Goal: Transaction & Acquisition: Book appointment/travel/reservation

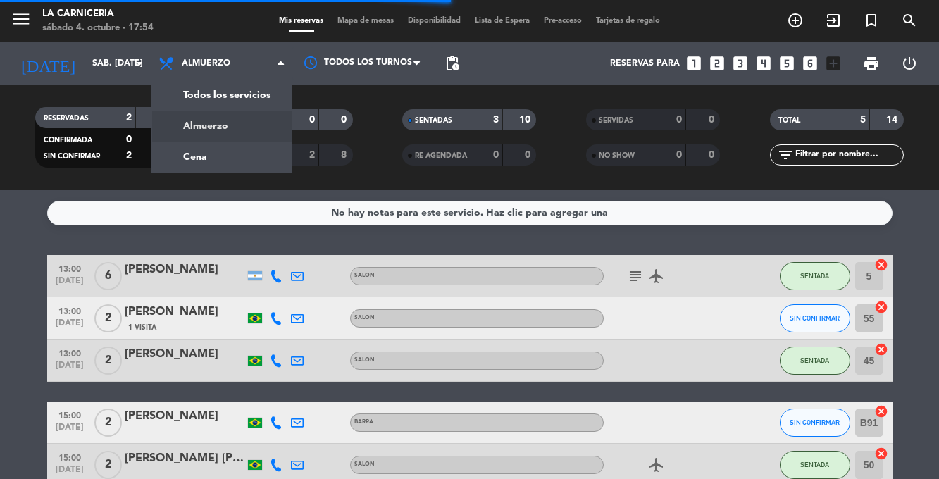
click at [187, 159] on div "menu La Carniceria sábado 4. octubre - 17:54 Mis reservas Mapa de mesas Disponi…" at bounding box center [469, 95] width 939 height 190
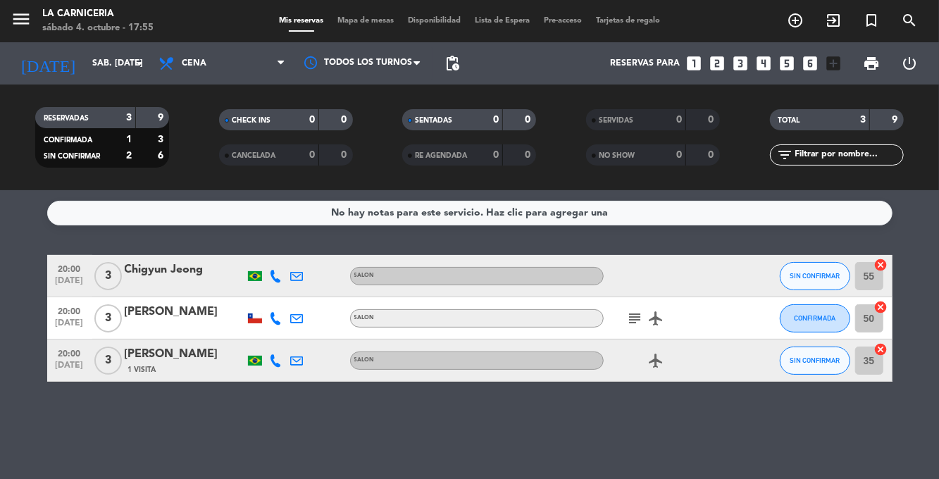
click at [710, 66] on icon "looks_two" at bounding box center [717, 63] width 18 height 18
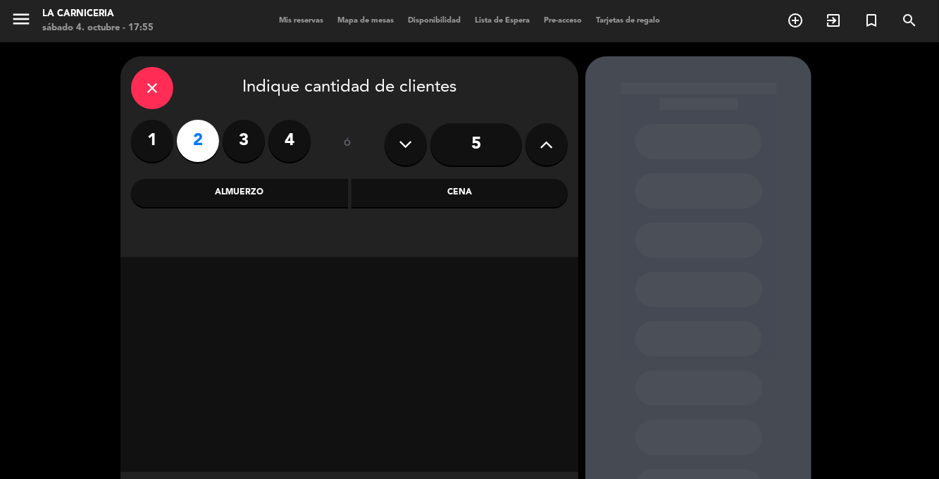
click at [524, 187] on div "Cena" at bounding box center [459, 193] width 217 height 28
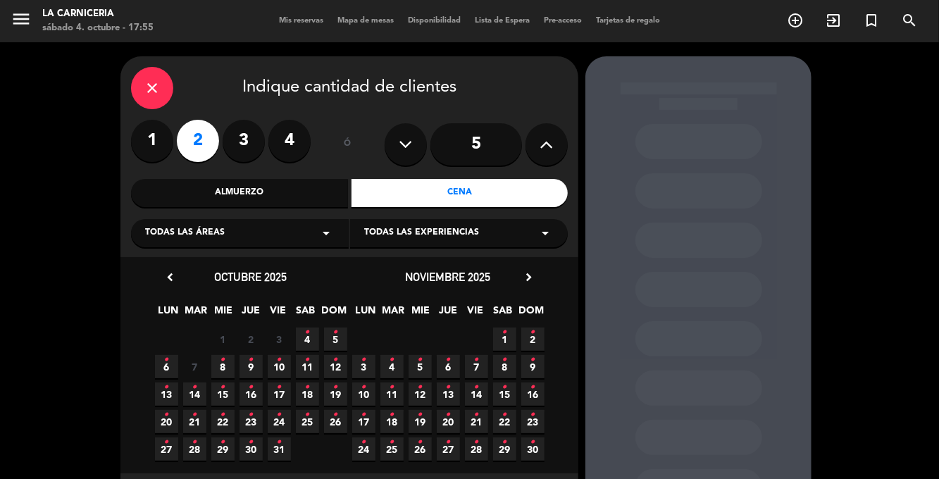
click at [311, 347] on span "4 •" at bounding box center [307, 339] width 23 height 23
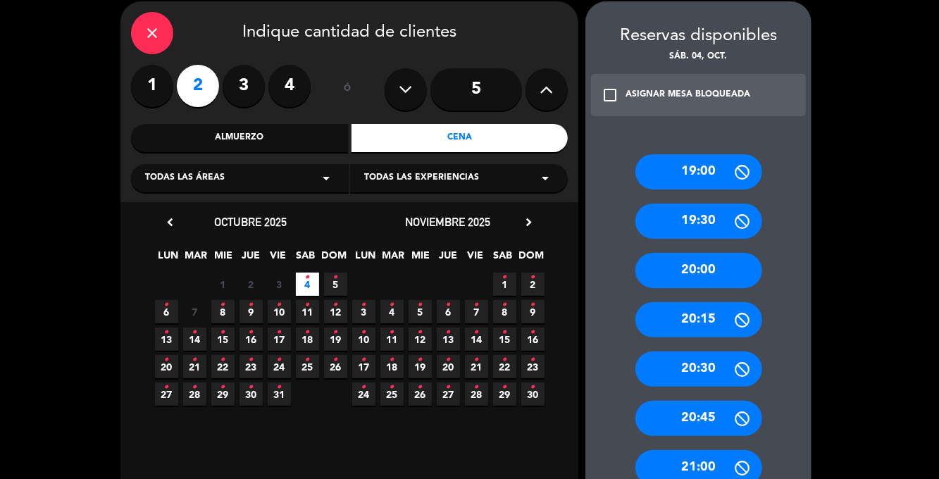
scroll to position [63, 0]
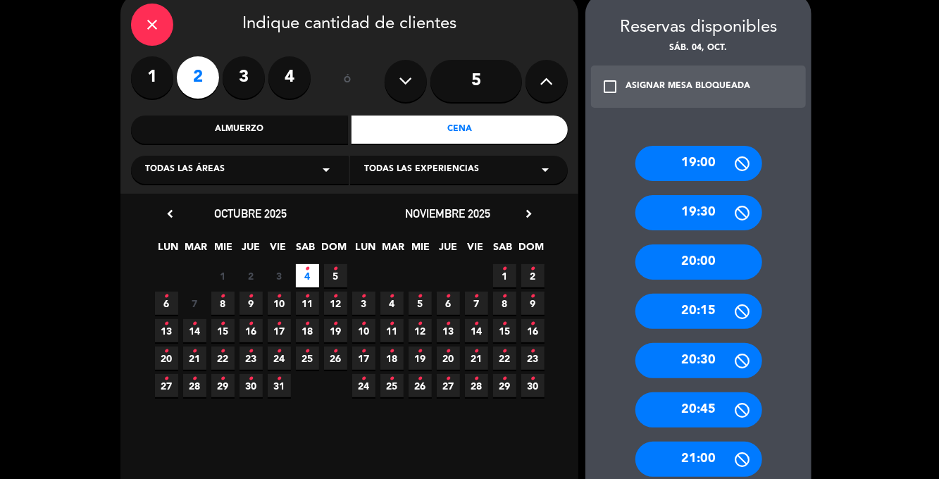
click at [728, 244] on div "20:00" at bounding box center [698, 261] width 127 height 35
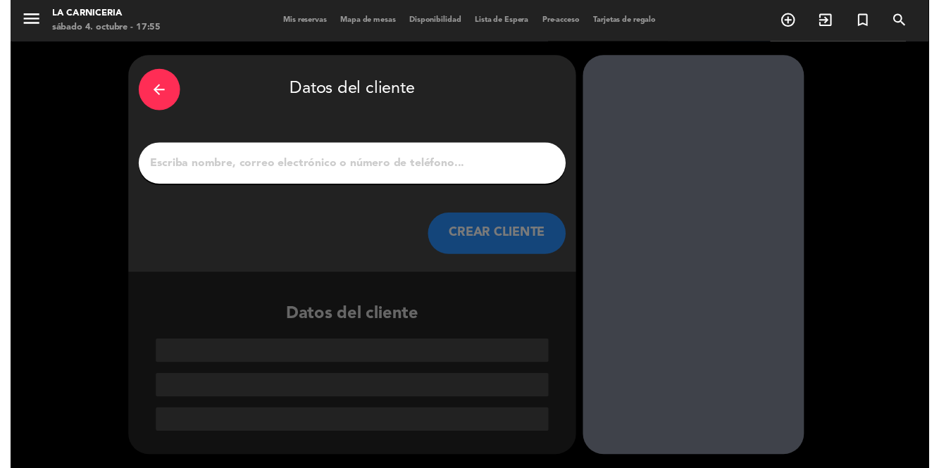
scroll to position [0, 0]
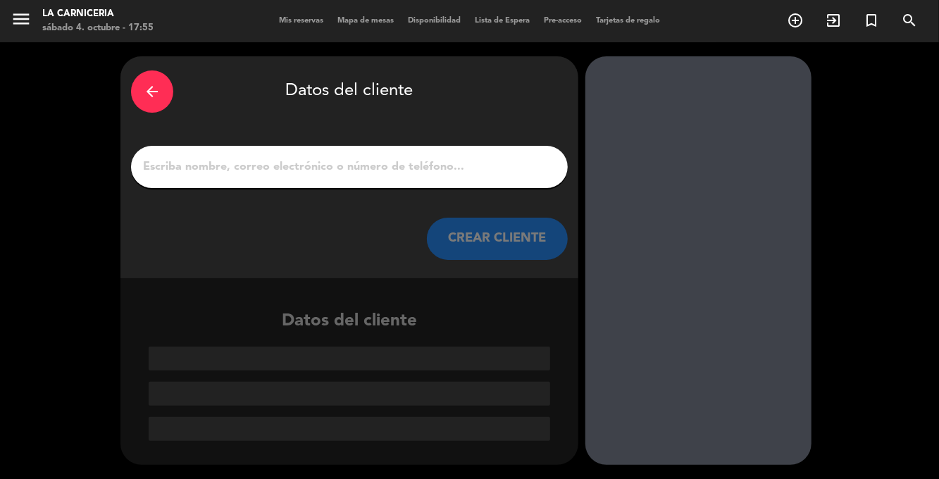
click at [154, 157] on input "1" at bounding box center [350, 167] width 416 height 20
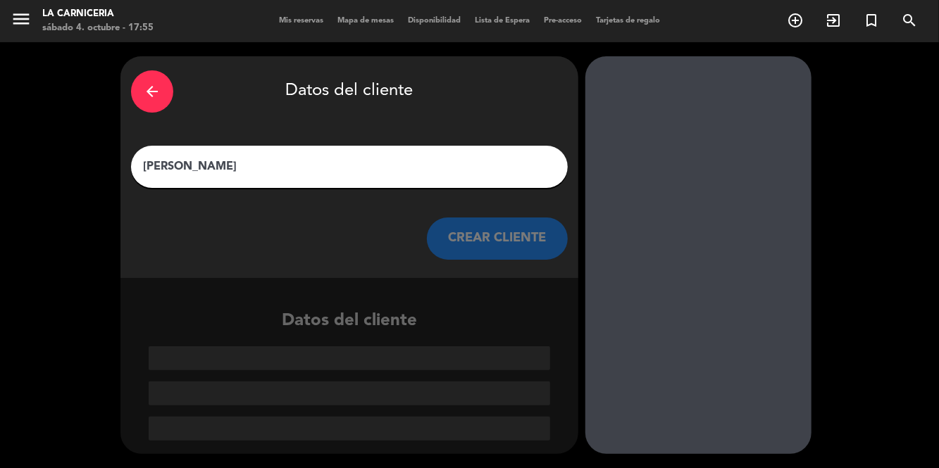
type input "[PERSON_NAME]"
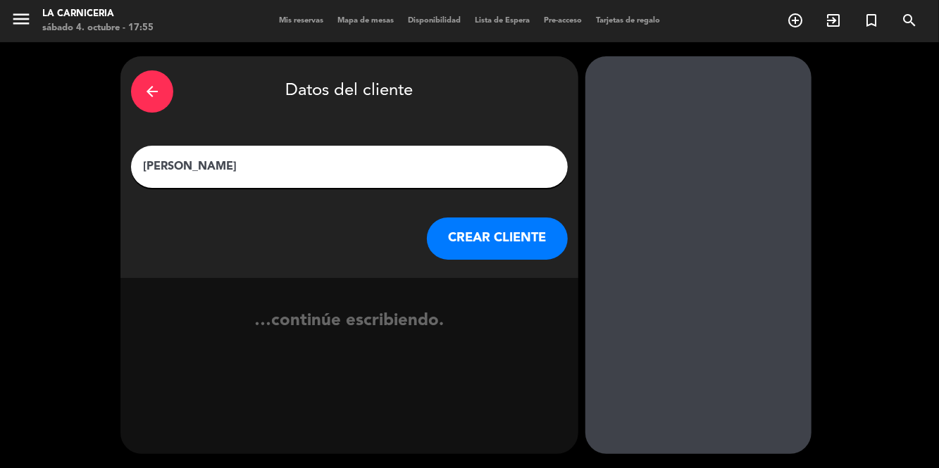
click at [524, 218] on button "CREAR CLIENTE" at bounding box center [497, 239] width 141 height 42
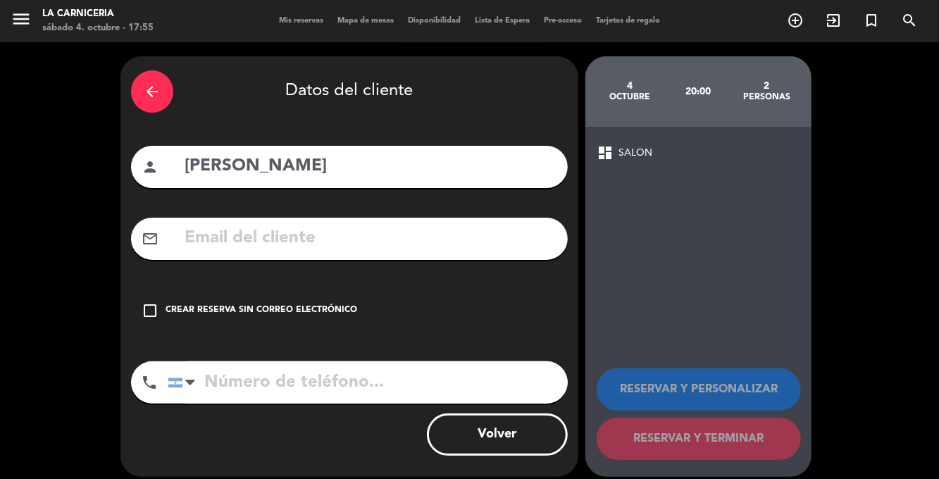
click at [190, 304] on div "Crear reserva sin correo electrónico" at bounding box center [262, 311] width 192 height 14
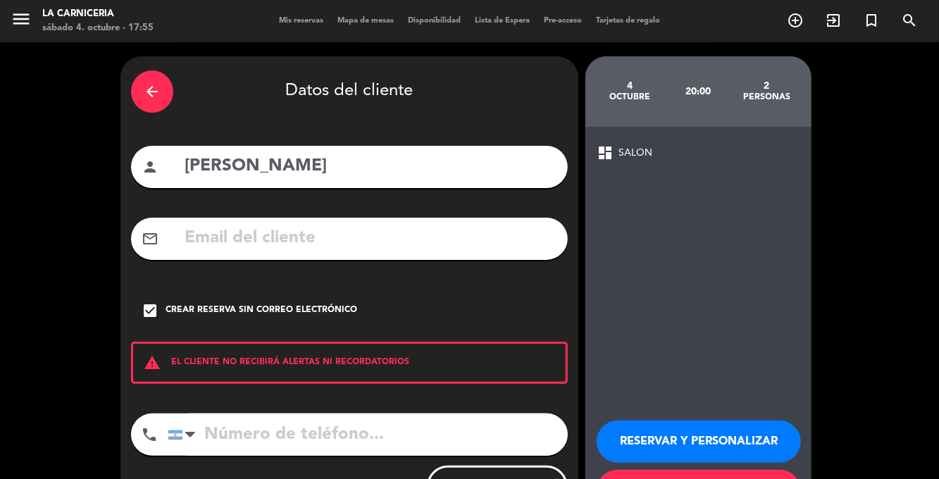
click at [382, 413] on input "tel" at bounding box center [368, 434] width 400 height 42
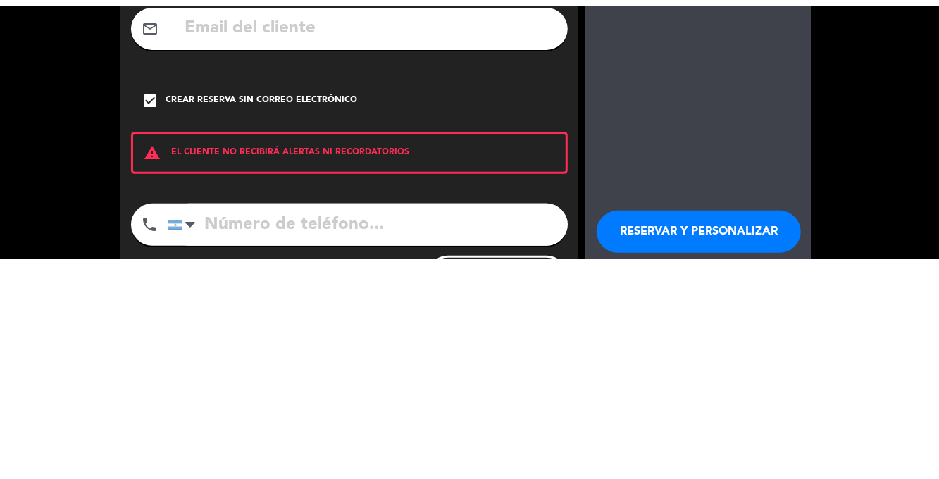
scroll to position [68, 0]
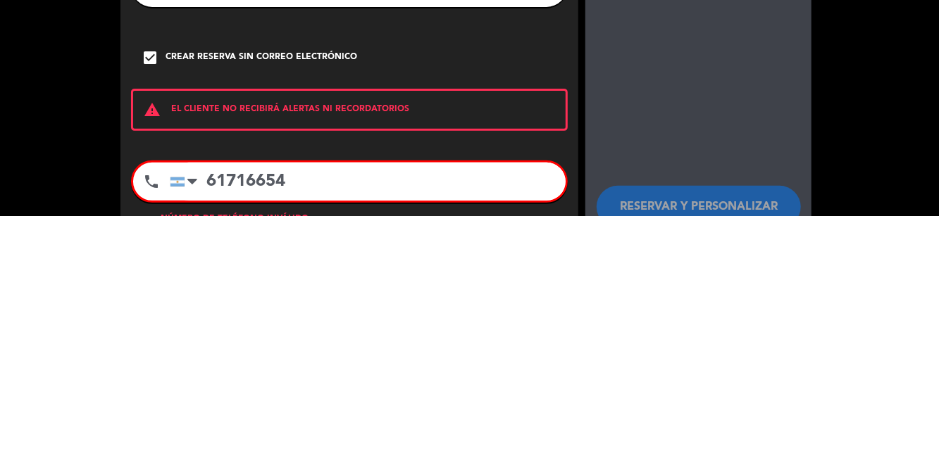
click at [224, 416] on input "61716654" at bounding box center [368, 435] width 396 height 38
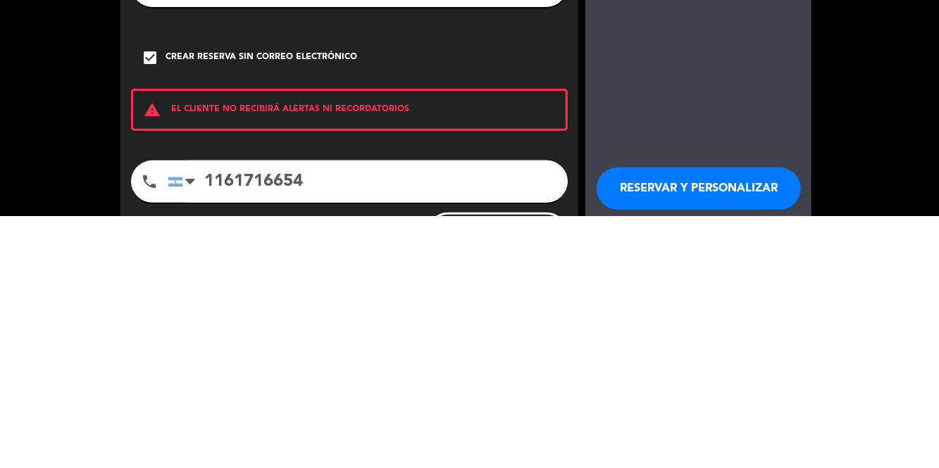
type input "1161716654"
click at [700, 320] on div "dashboard SALON RESERVAR Y PERSONALIZAR RESERVAR Y TERMINAR" at bounding box center [698, 328] width 226 height 402
